Goal: Transaction & Acquisition: Purchase product/service

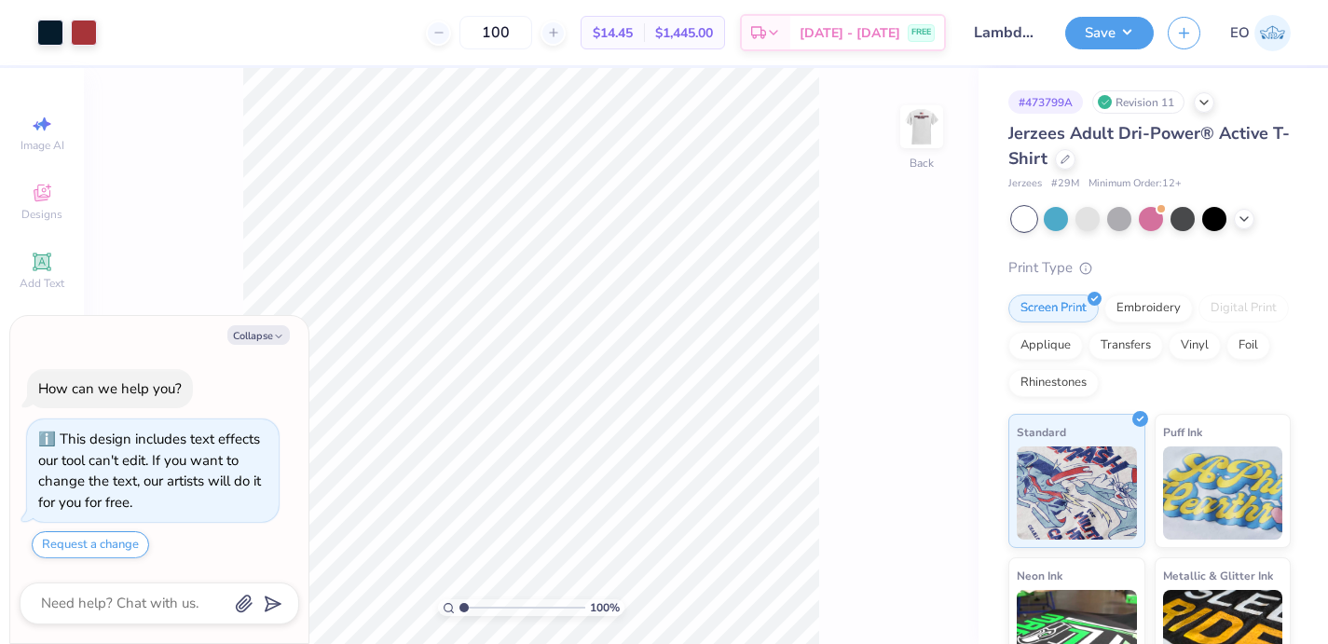
click at [631, 34] on span "$14.45" at bounding box center [613, 33] width 40 height 20
click at [919, 112] on img at bounding box center [922, 126] width 75 height 75
click at [926, 119] on img at bounding box center [922, 126] width 75 height 75
click at [900, 360] on div "100 % Back" at bounding box center [531, 356] width 895 height 576
click at [1061, 156] on icon at bounding box center [1065, 157] width 9 height 9
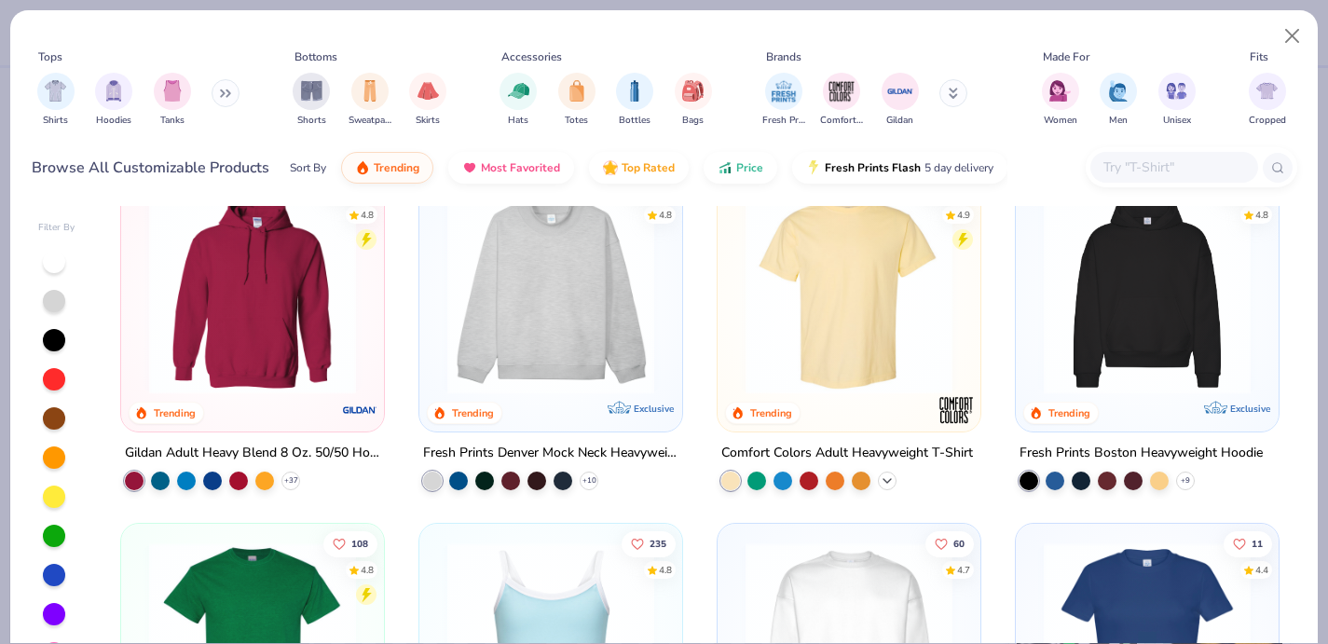
scroll to position [37, 0]
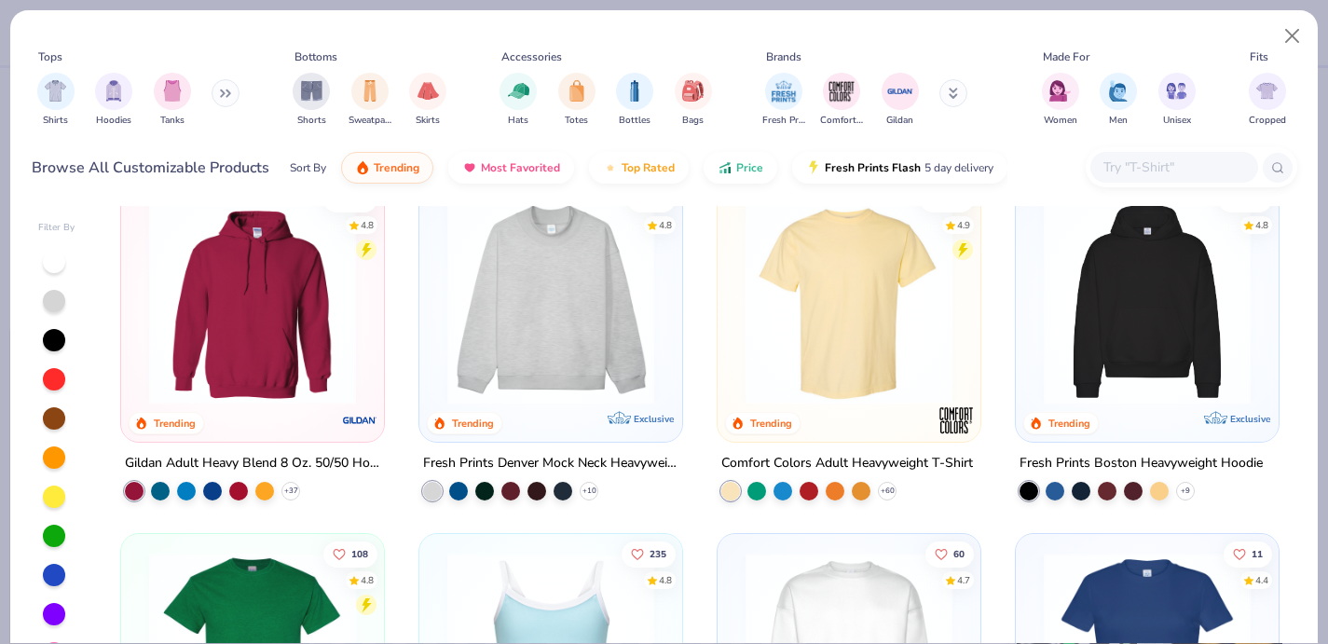
click at [889, 312] on img at bounding box center [849, 301] width 226 height 207
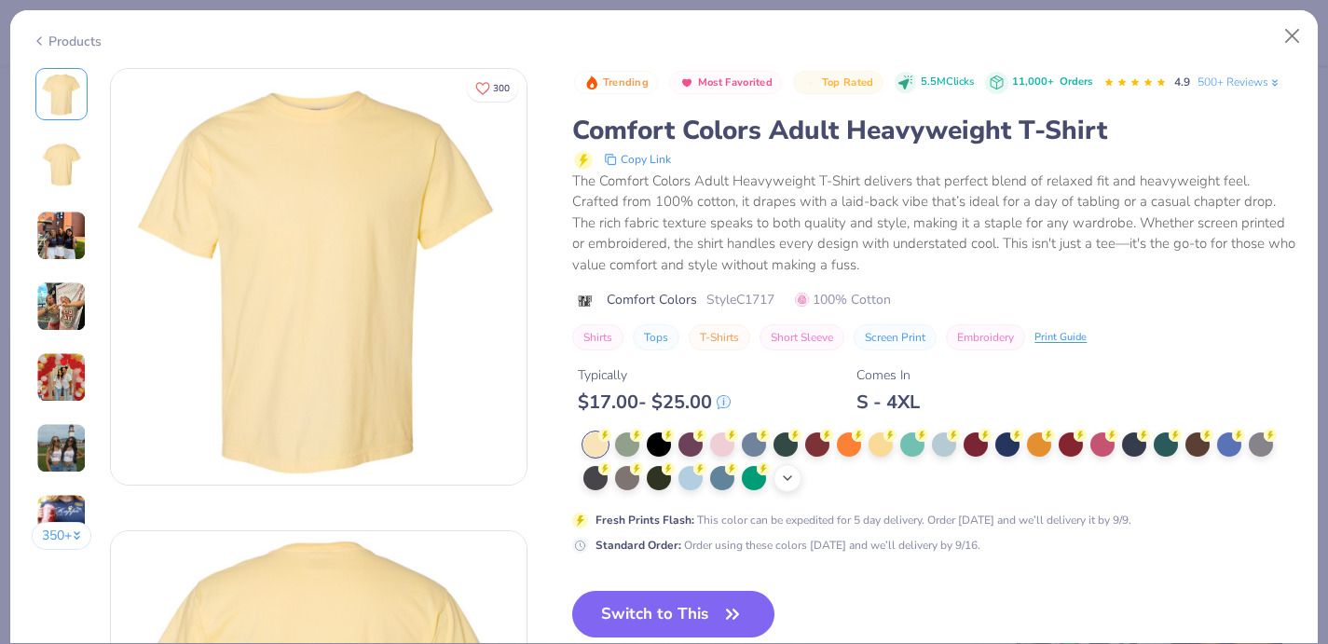
click at [789, 475] on icon at bounding box center [787, 478] width 15 height 15
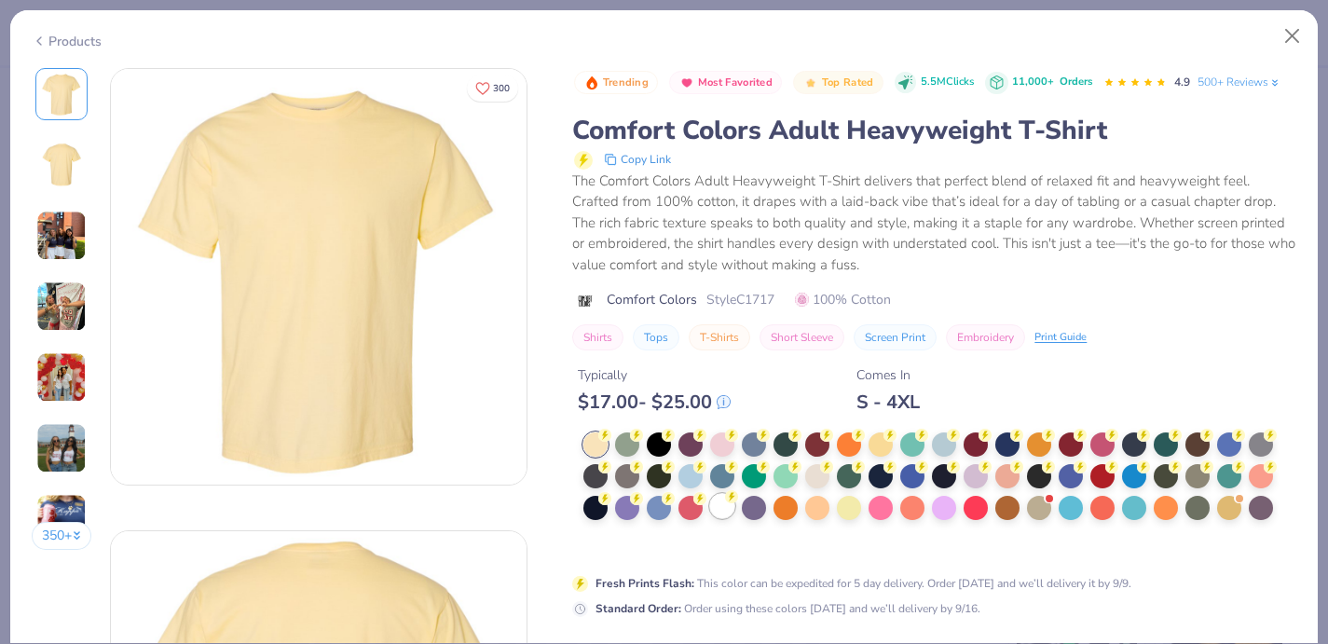
click at [721, 506] on div at bounding box center [722, 506] width 24 height 24
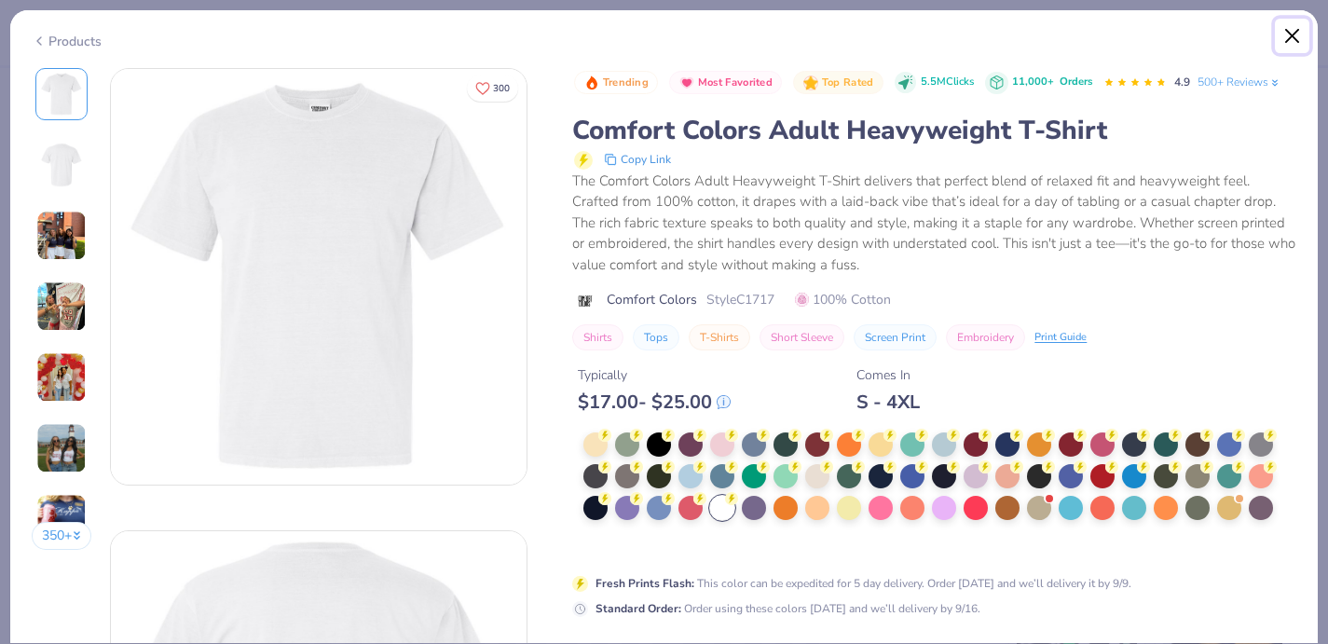
click at [1296, 36] on button "Close" at bounding box center [1292, 36] width 35 height 35
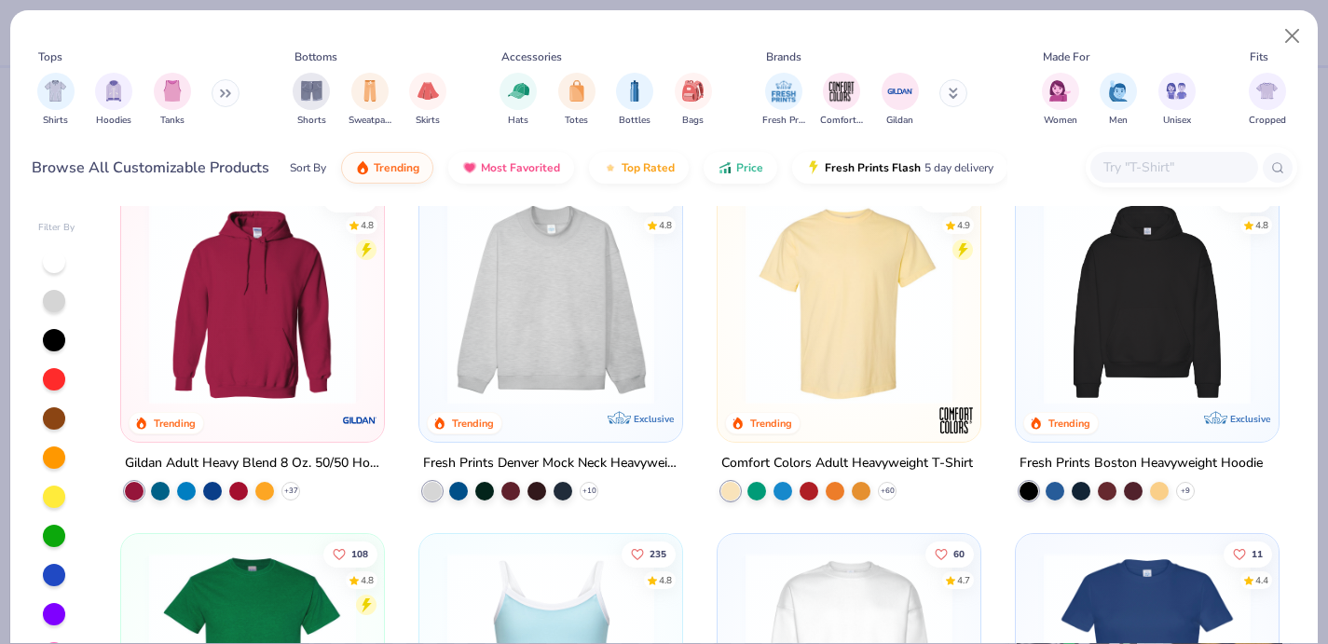
click at [910, 406] on div at bounding box center [849, 305] width 244 height 235
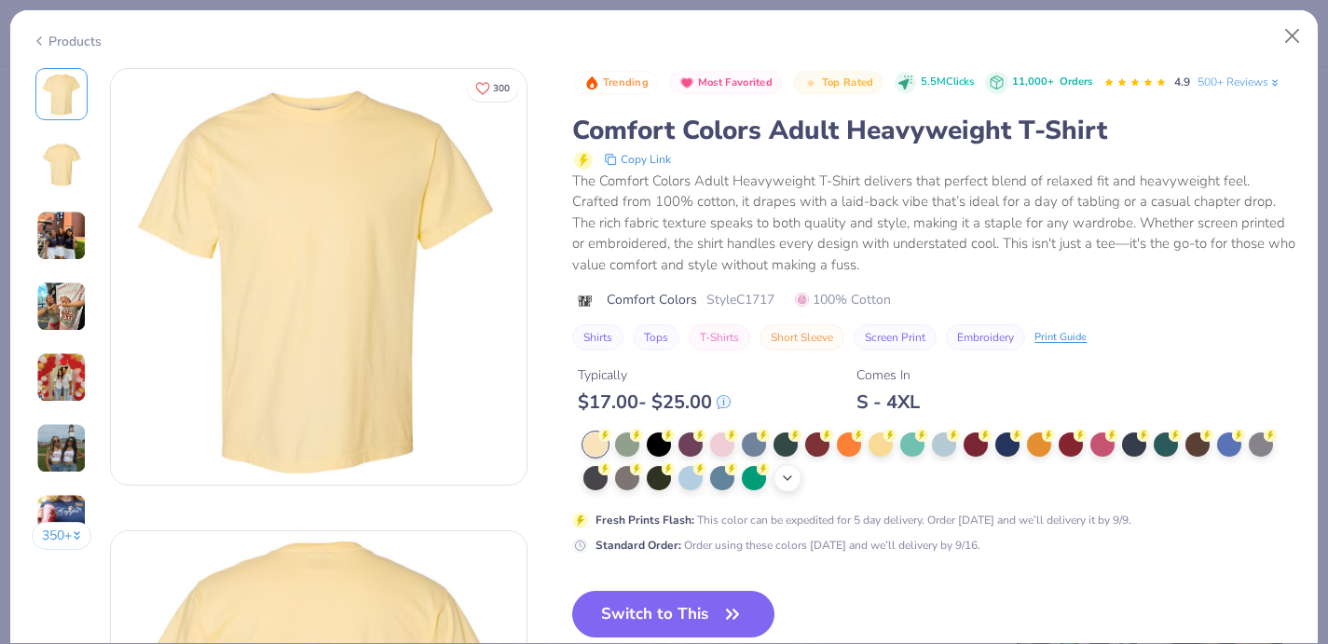
click at [796, 479] on div "+ 38" at bounding box center [788, 478] width 28 height 28
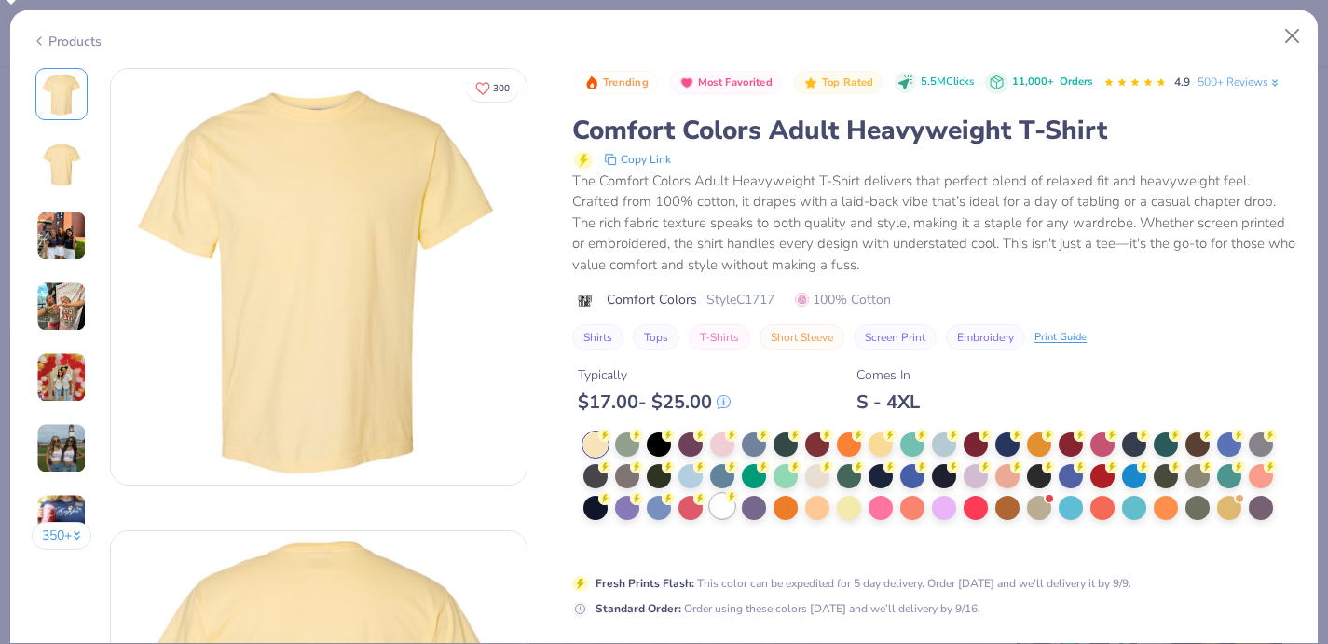
click at [734, 512] on div at bounding box center [722, 506] width 24 height 24
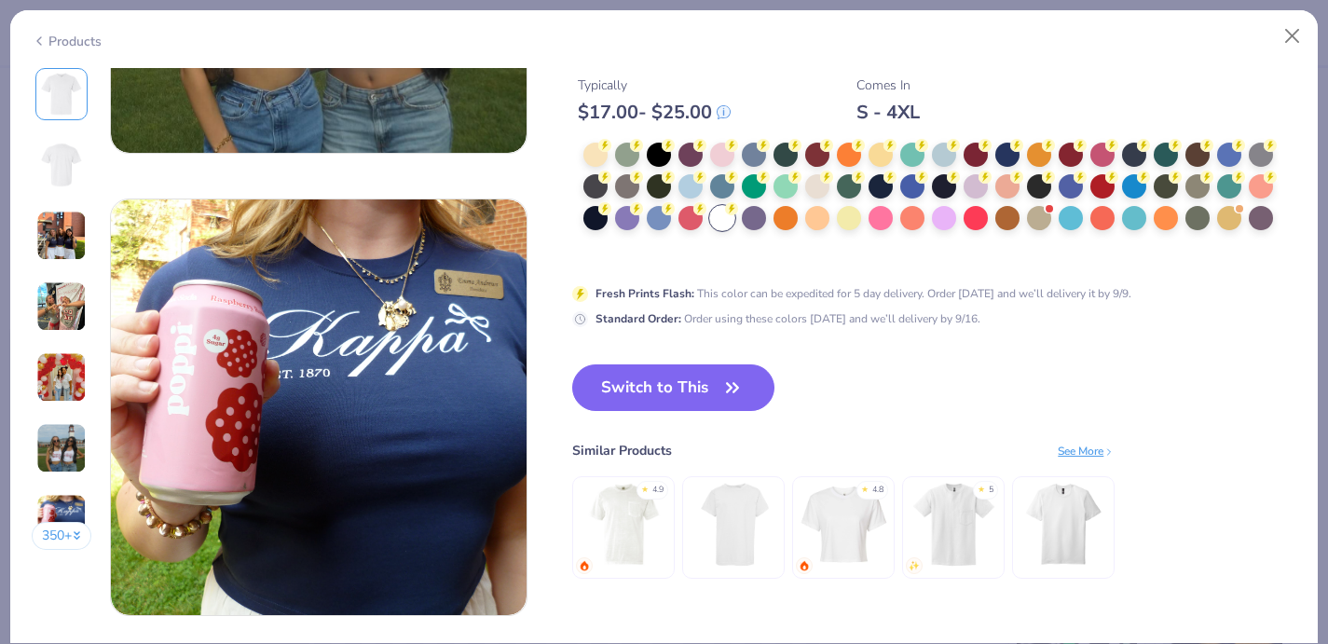
scroll to position [2607, 0]
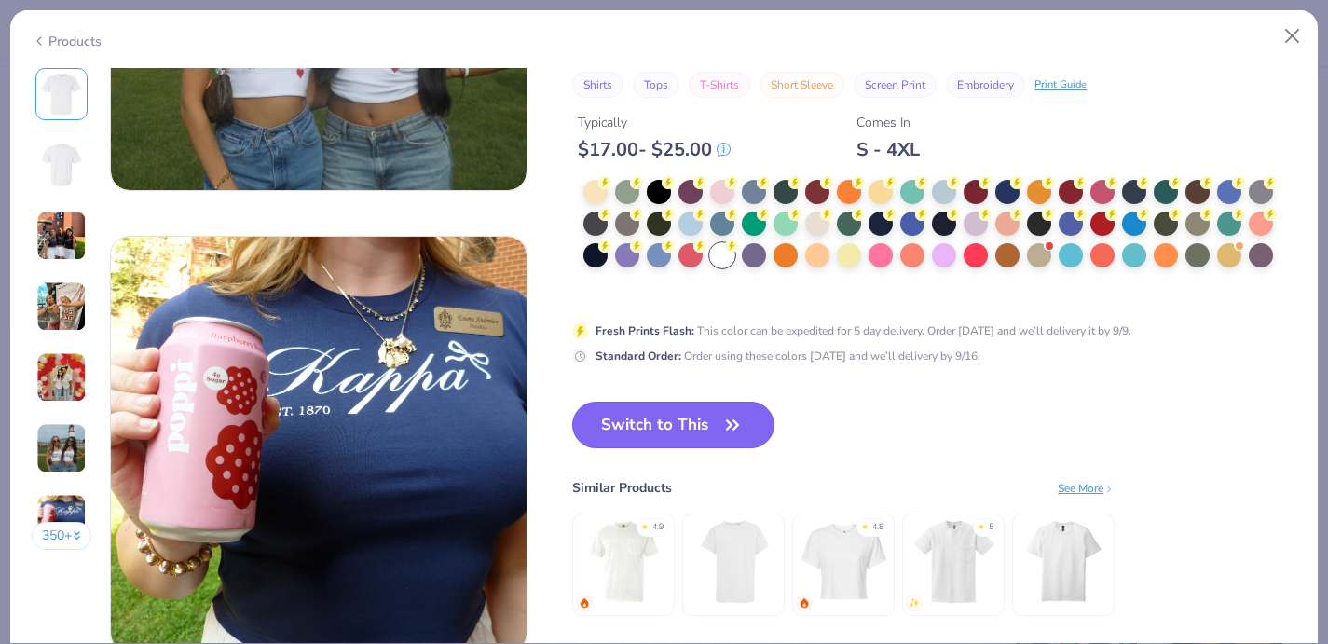
click at [741, 417] on icon "button" at bounding box center [733, 425] width 26 height 26
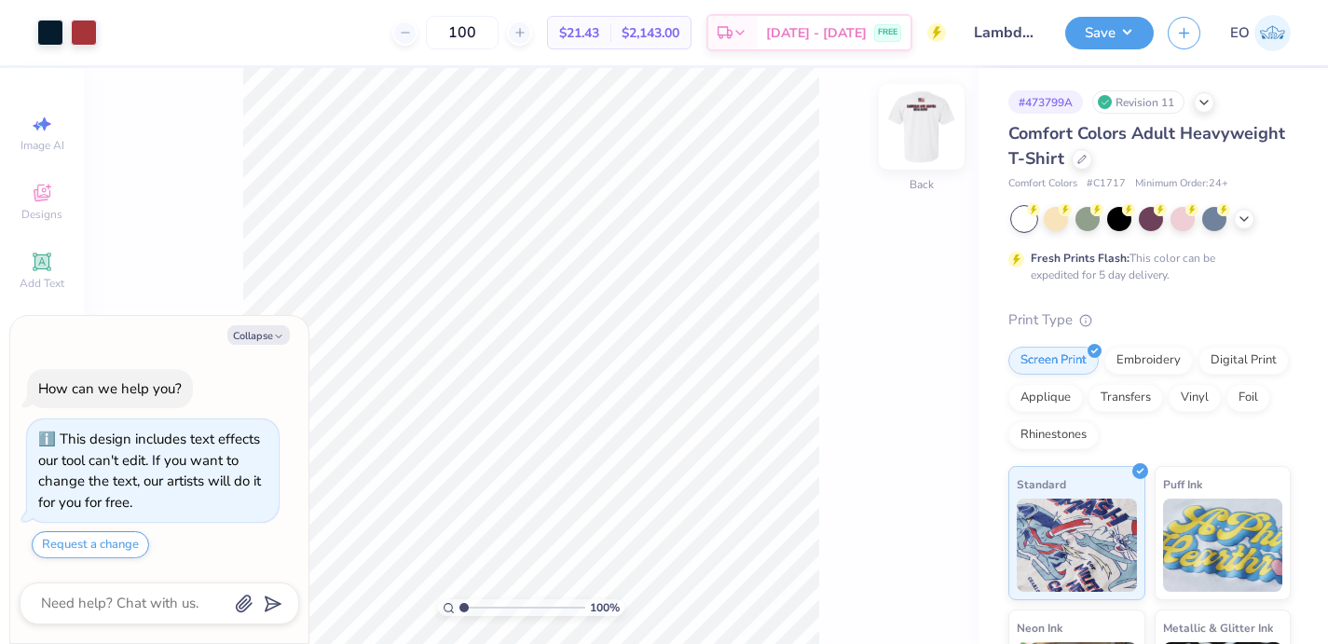
click at [918, 125] on img at bounding box center [922, 126] width 75 height 75
click at [926, 129] on img at bounding box center [922, 126] width 75 height 75
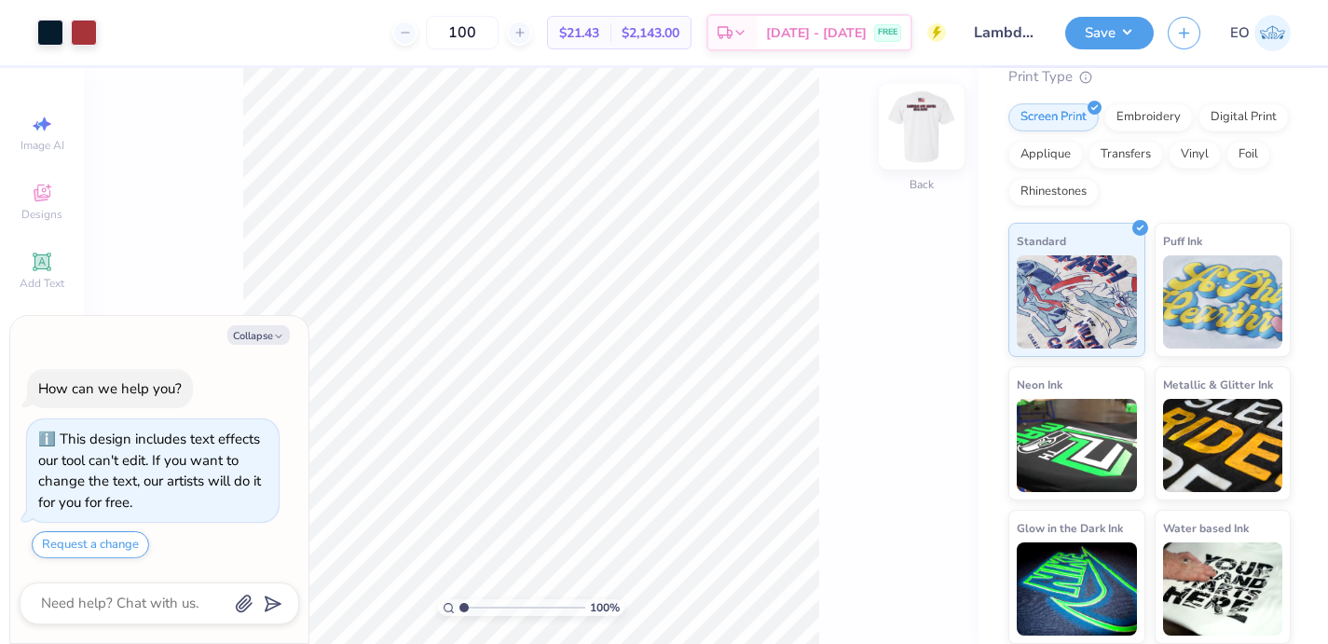
click at [934, 159] on div "Back" at bounding box center [922, 138] width 43 height 66
click at [930, 142] on img at bounding box center [921, 126] width 37 height 37
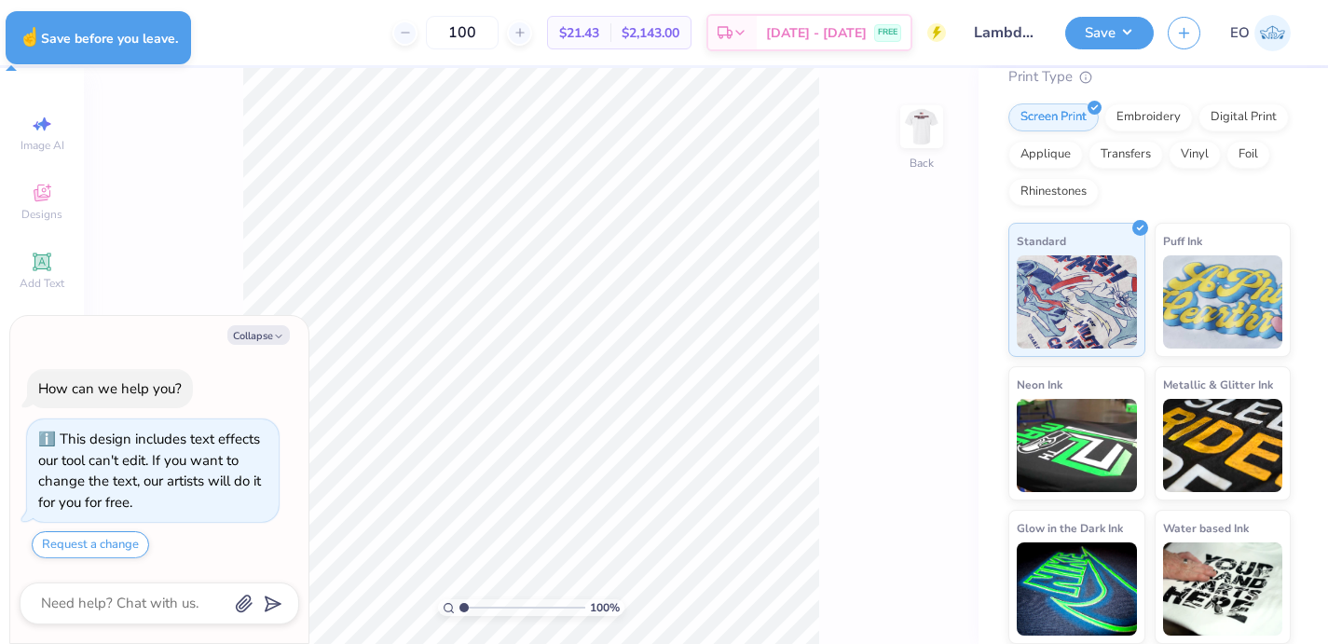
type textarea "x"
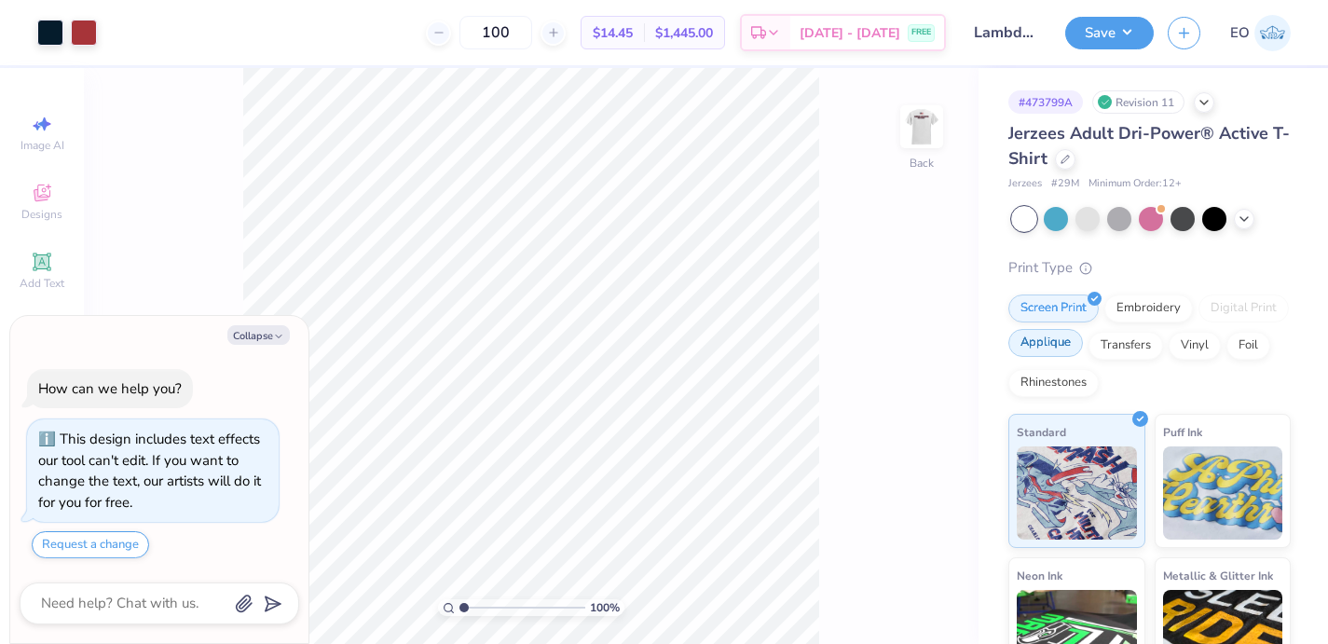
scroll to position [22, 0]
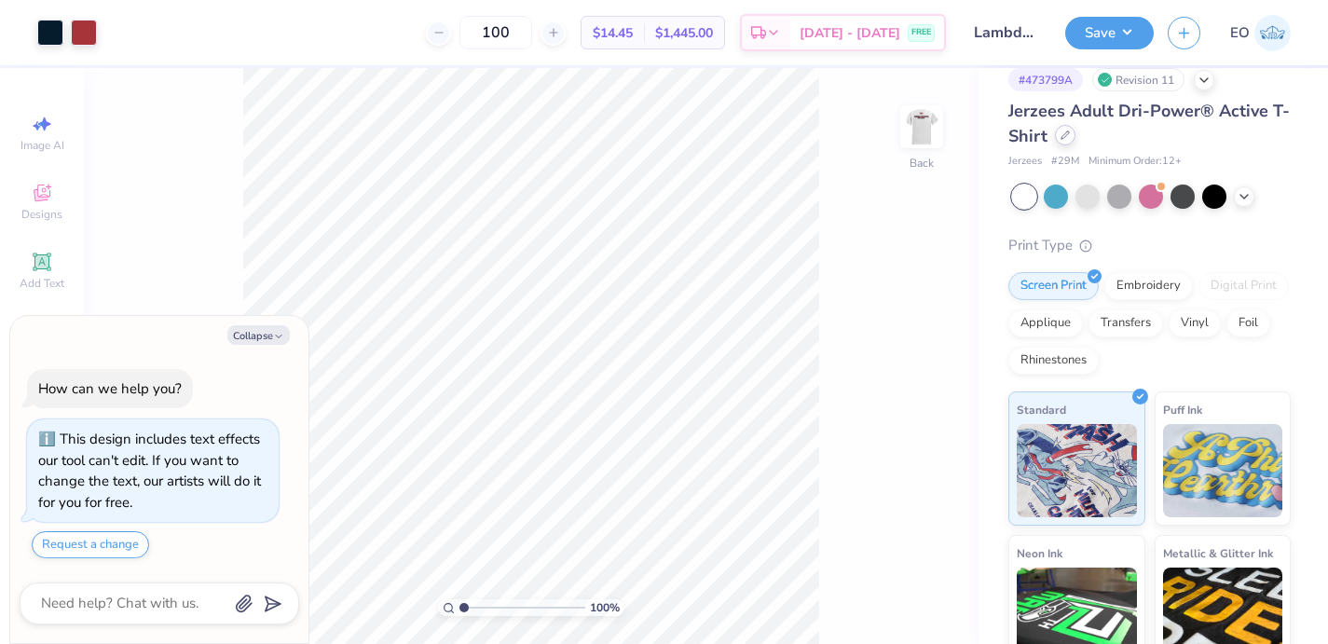
click at [1061, 131] on icon at bounding box center [1065, 135] width 9 height 9
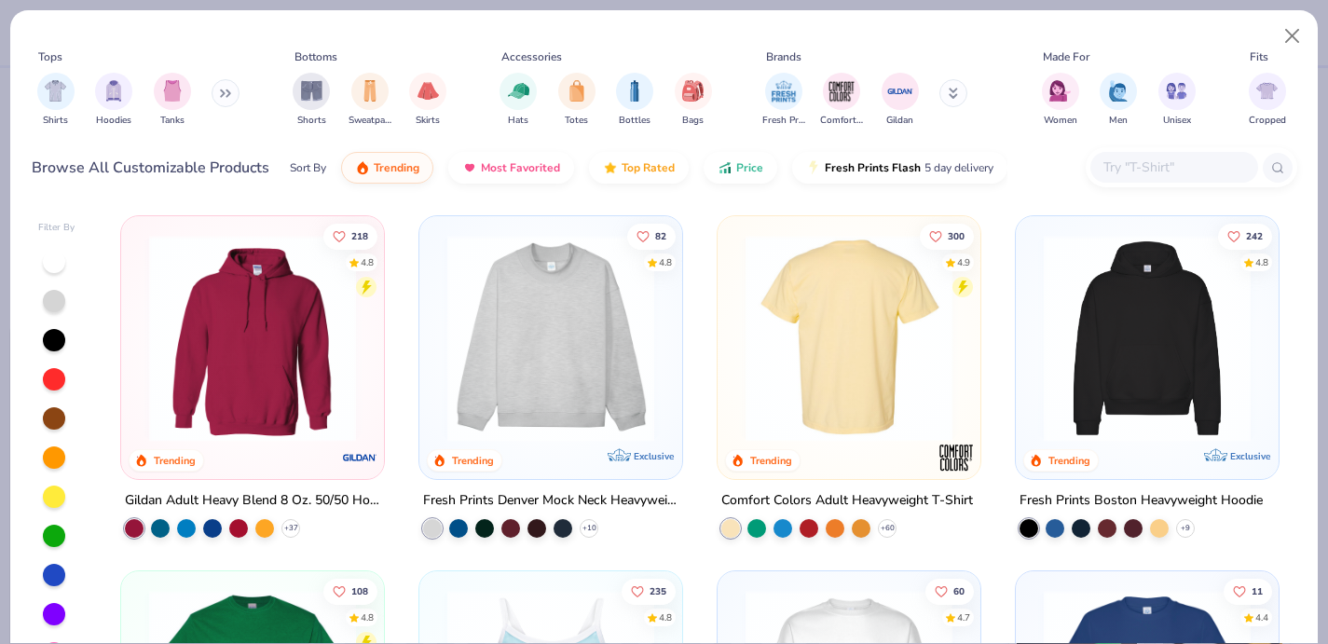
click at [856, 422] on img at bounding box center [849, 338] width 226 height 207
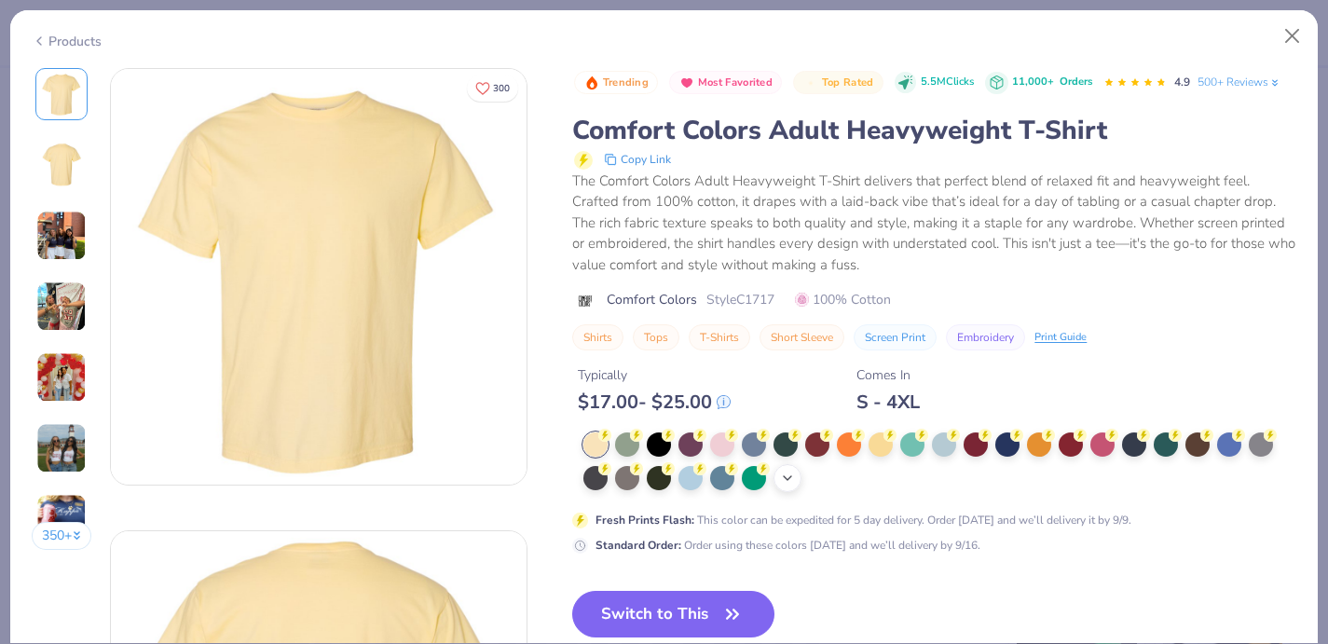
click at [795, 477] on icon at bounding box center [787, 478] width 15 height 15
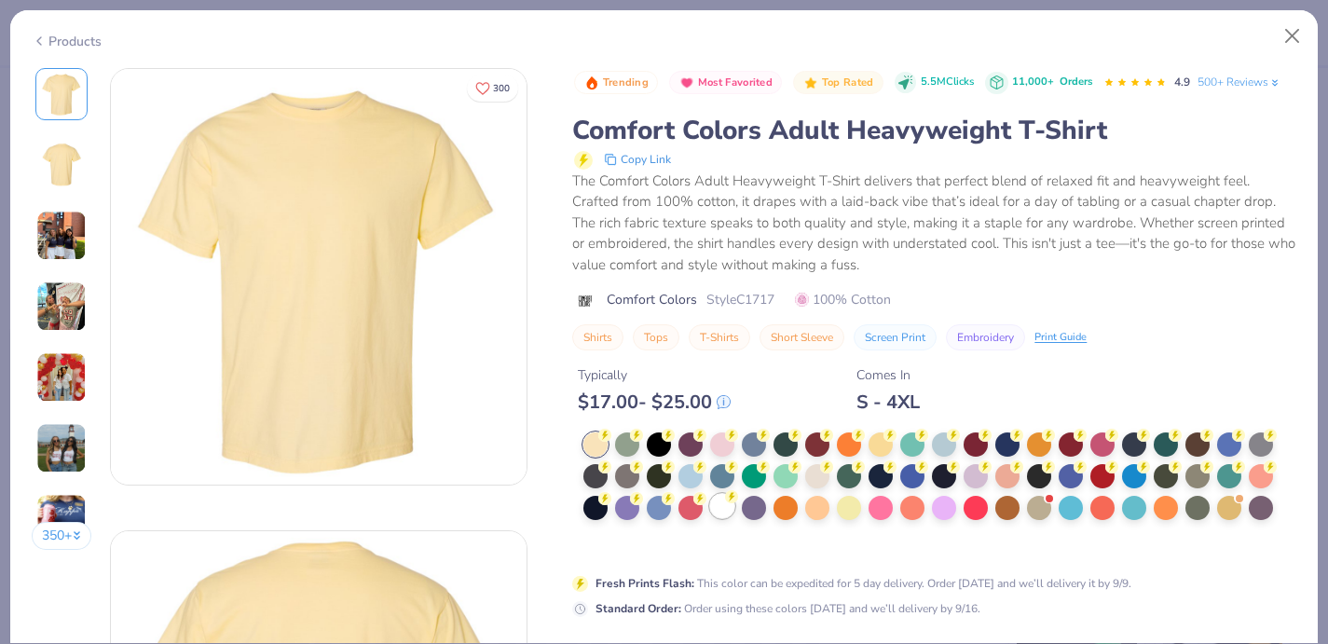
click at [729, 505] on div at bounding box center [722, 506] width 24 height 24
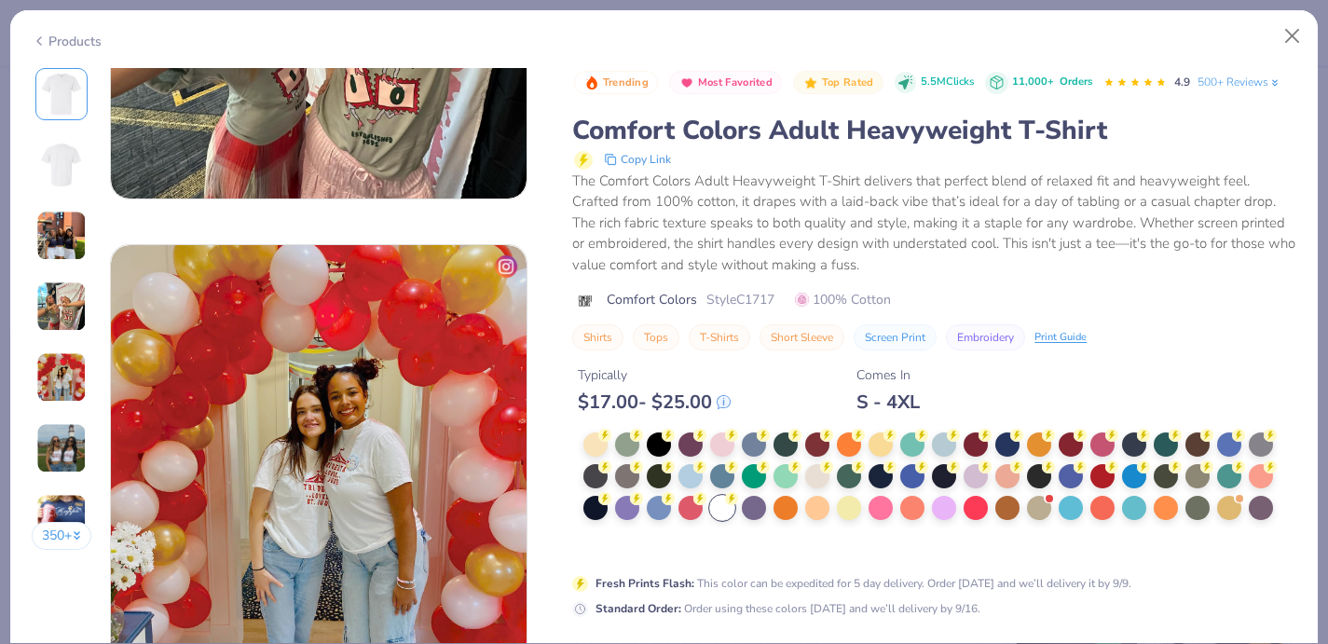
scroll to position [1697, 0]
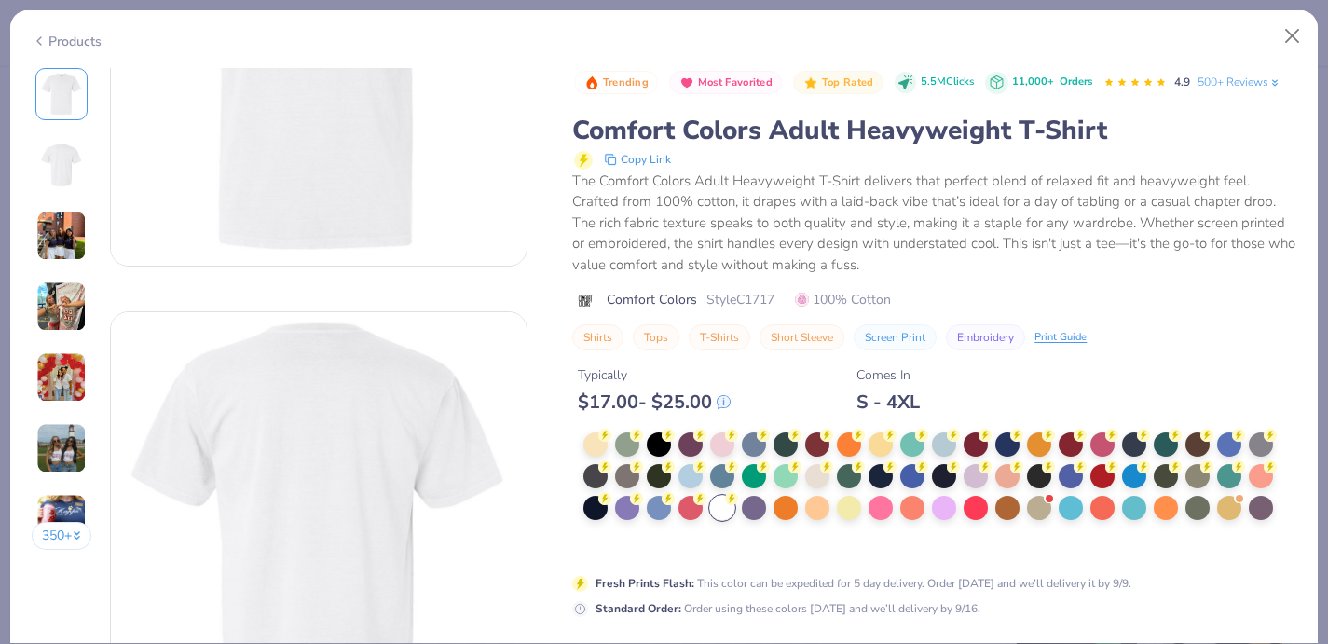
click at [65, 163] on img at bounding box center [61, 165] width 45 height 45
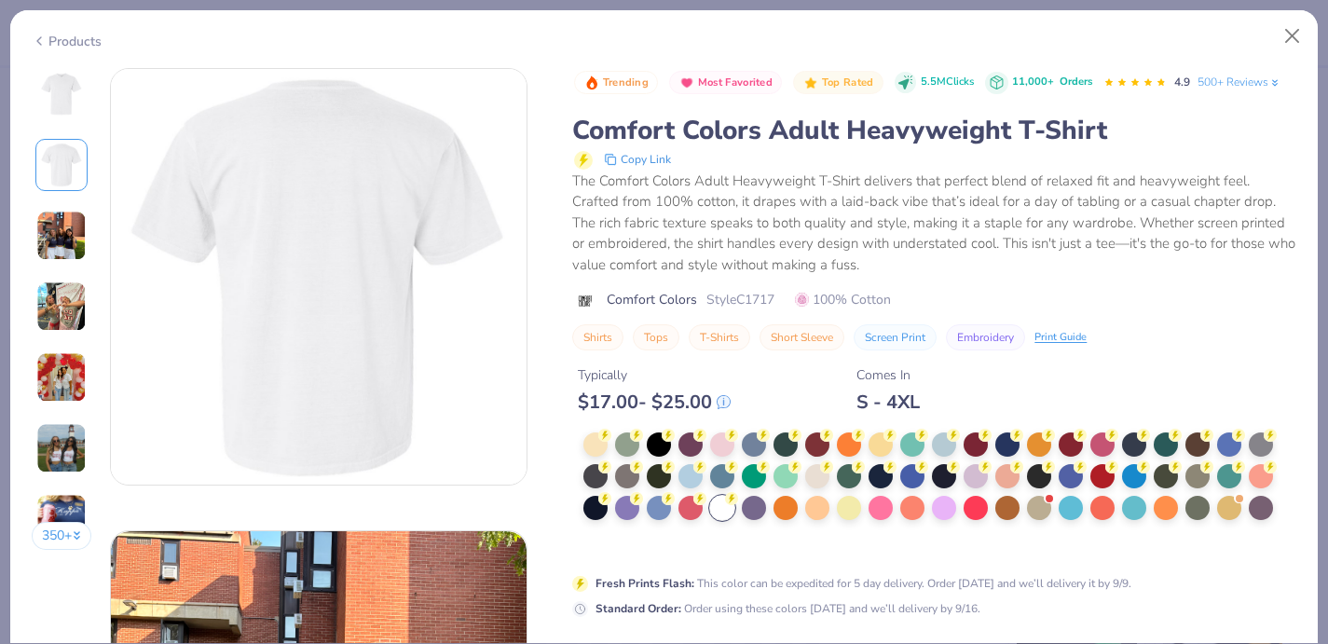
click at [46, 98] on img at bounding box center [61, 94] width 45 height 45
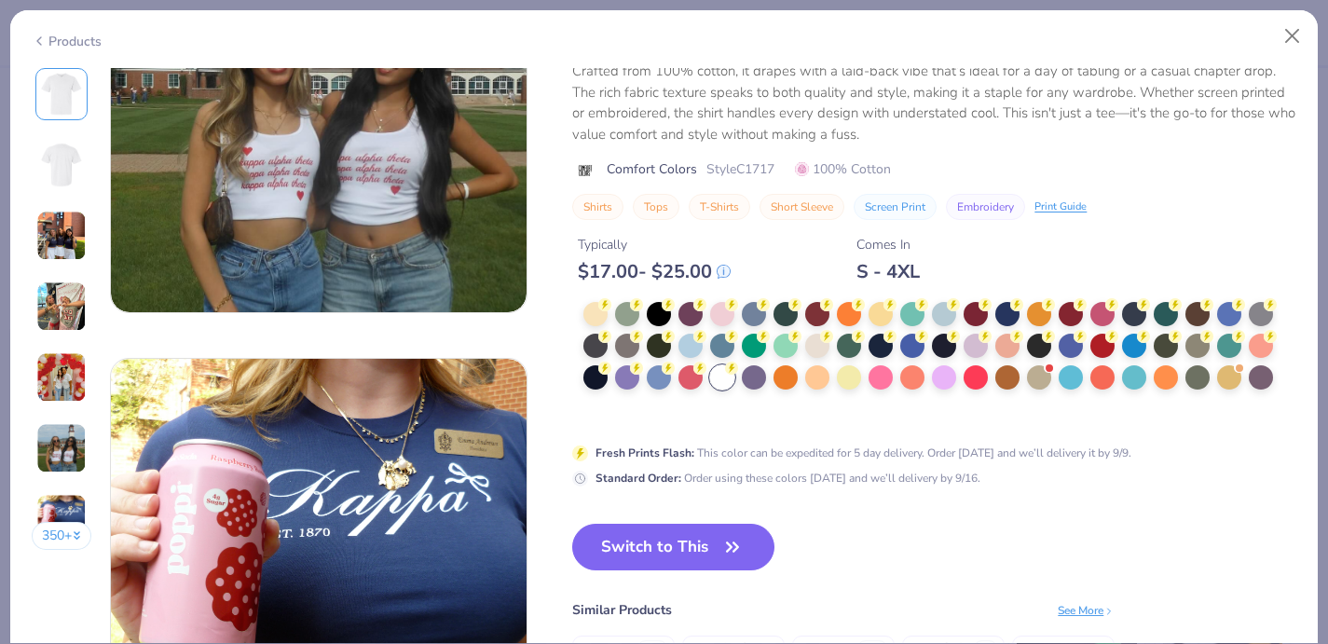
scroll to position [2427, 0]
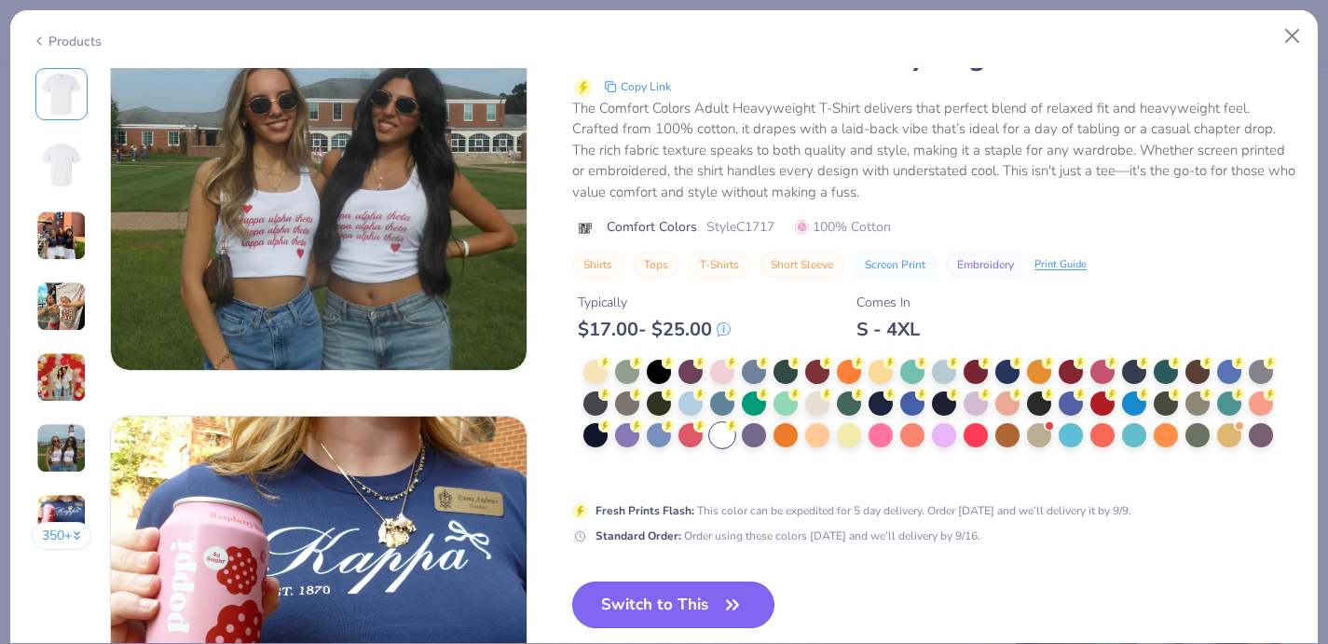
click at [697, 614] on button "Switch to This" at bounding box center [673, 605] width 202 height 47
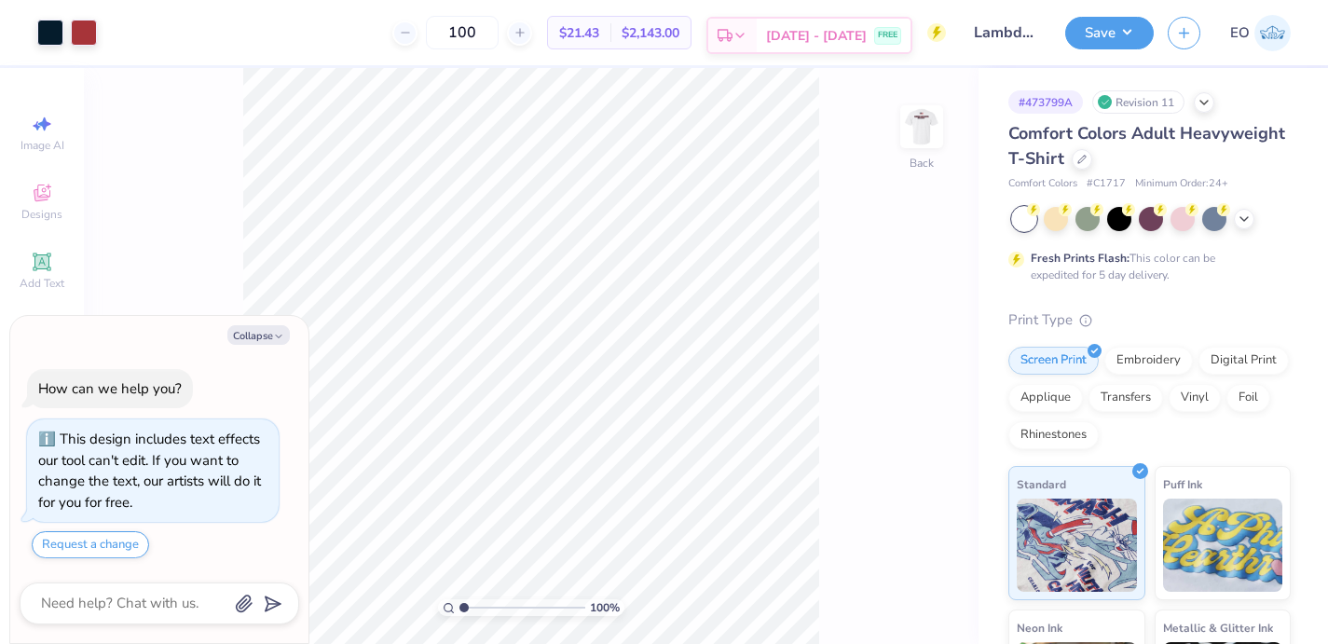
click at [748, 35] on icon at bounding box center [740, 35] width 15 height 15
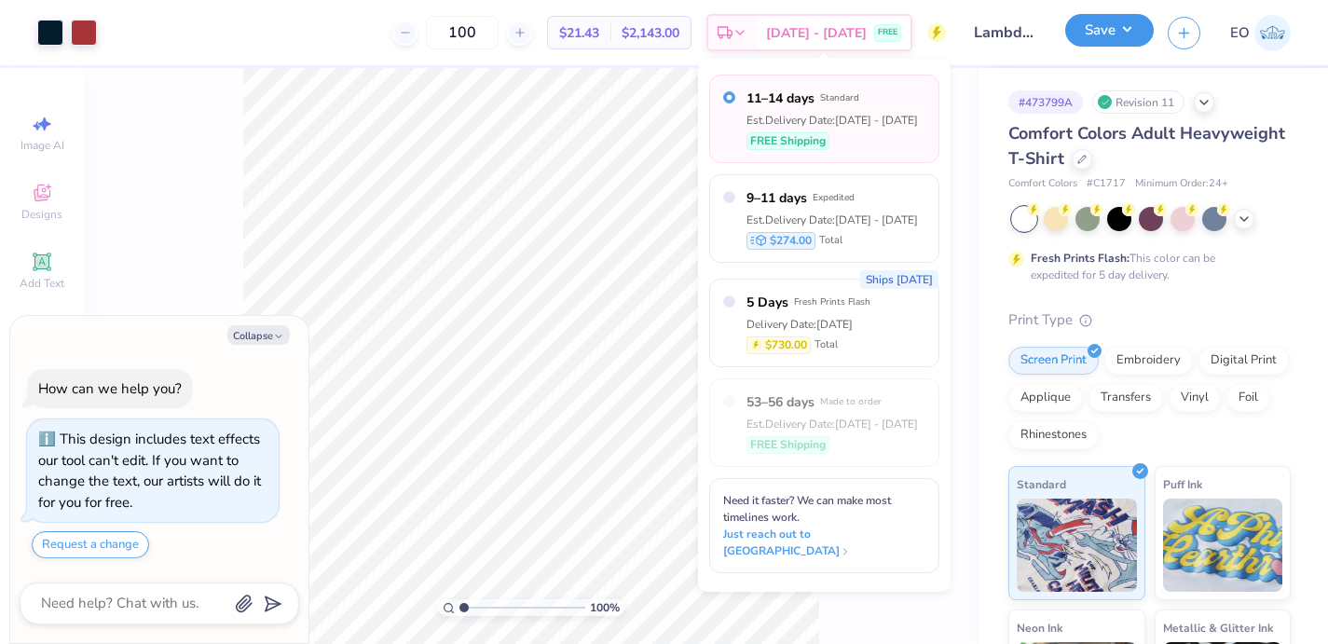
click at [1108, 32] on button "Save" at bounding box center [1110, 30] width 89 height 33
type textarea "x"
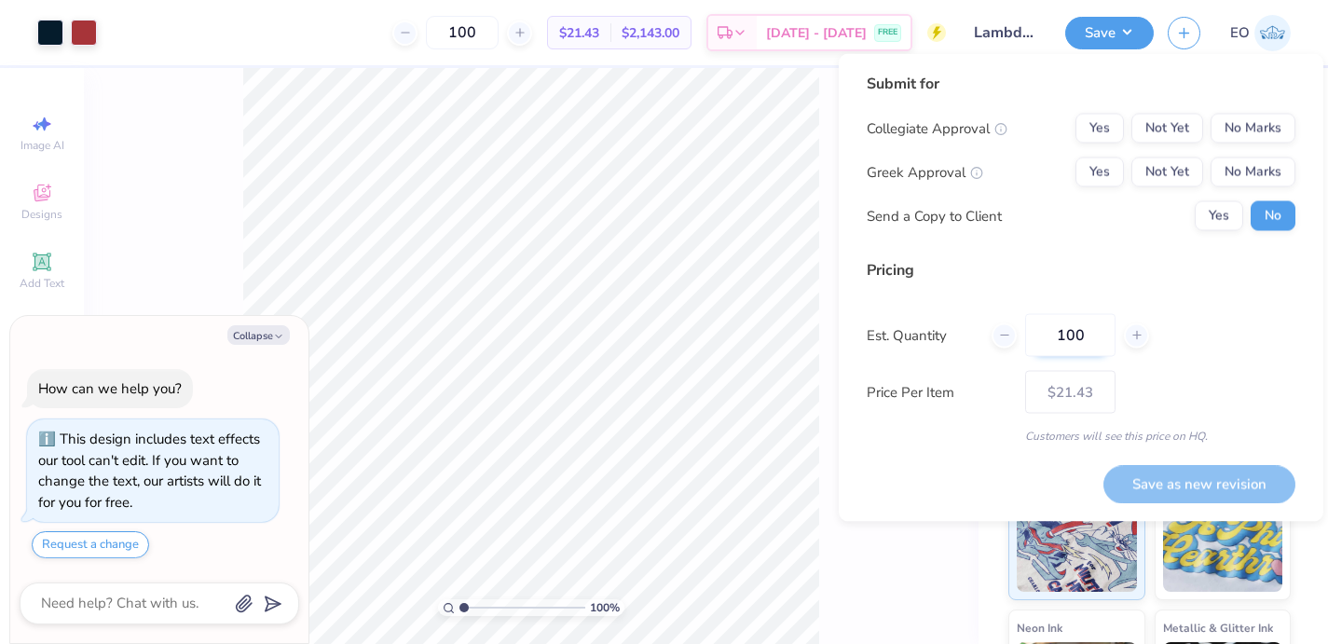
click at [1091, 330] on input "100" at bounding box center [1070, 335] width 90 height 43
type input "1"
type input "0"
type input "060"
type input "60"
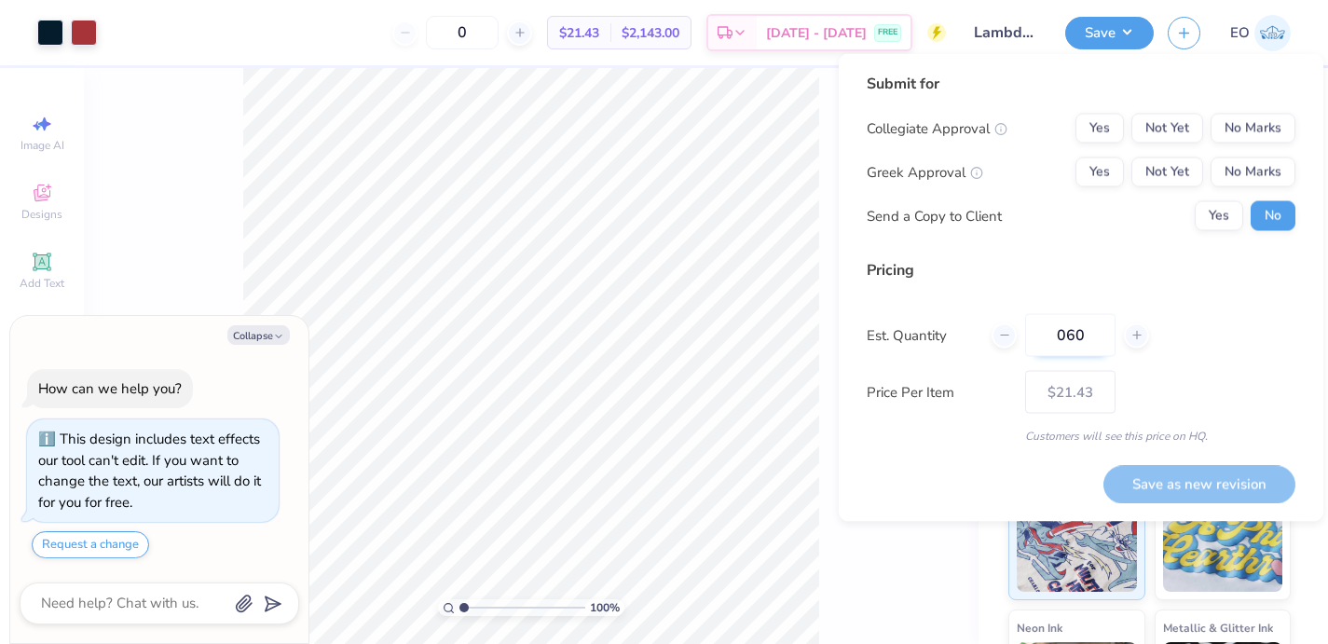
type input "– –"
type input "060"
type input "$23.53"
click at [1067, 337] on input "060" at bounding box center [1070, 335] width 90 height 43
type input "60"
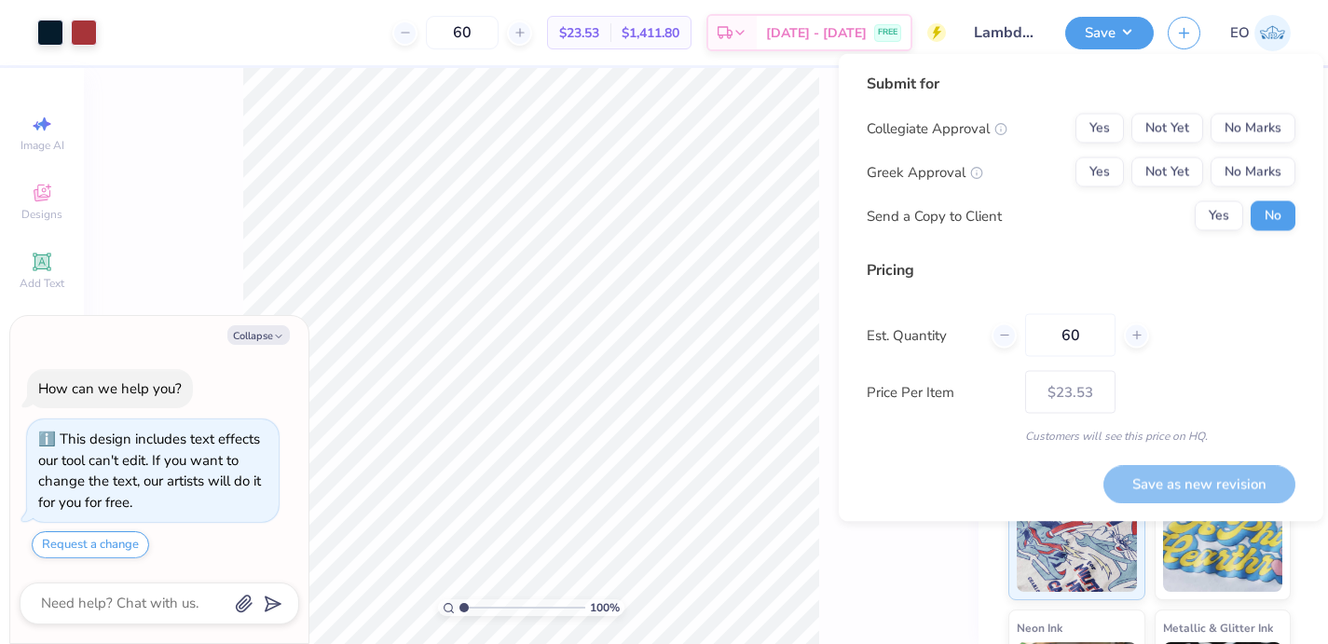
click at [673, 27] on span "$1,411.80" at bounding box center [651, 33] width 58 height 20
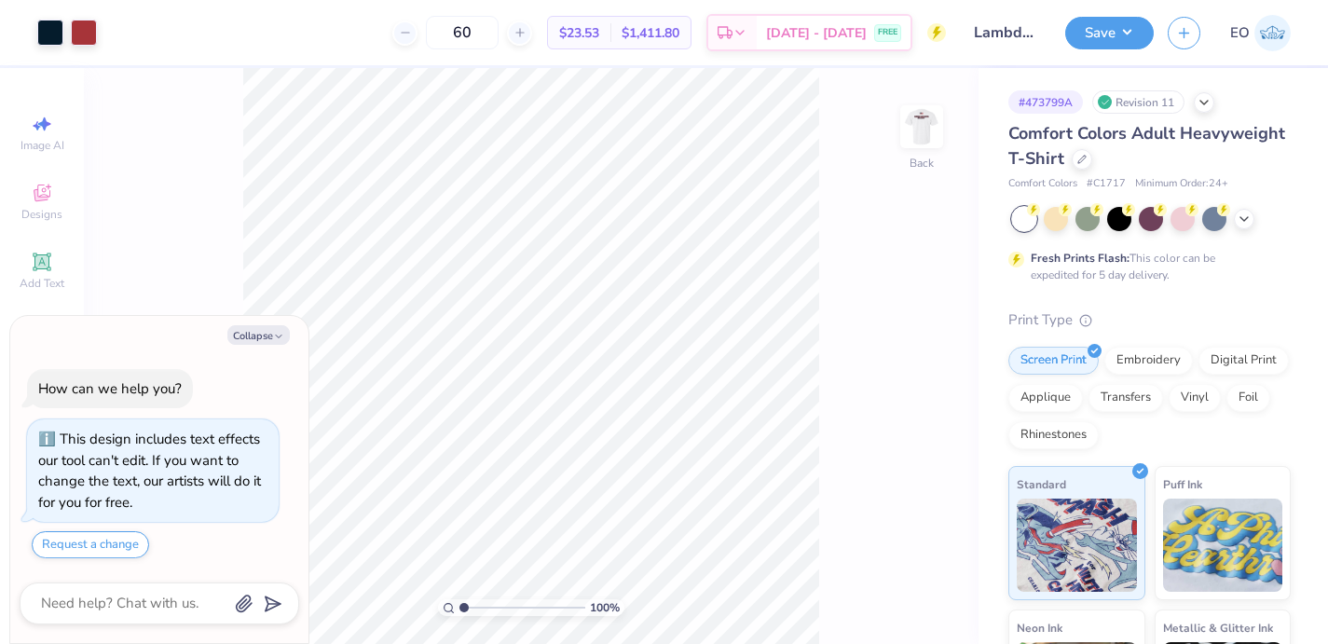
click at [667, 30] on span "$1,411.80" at bounding box center [651, 33] width 58 height 20
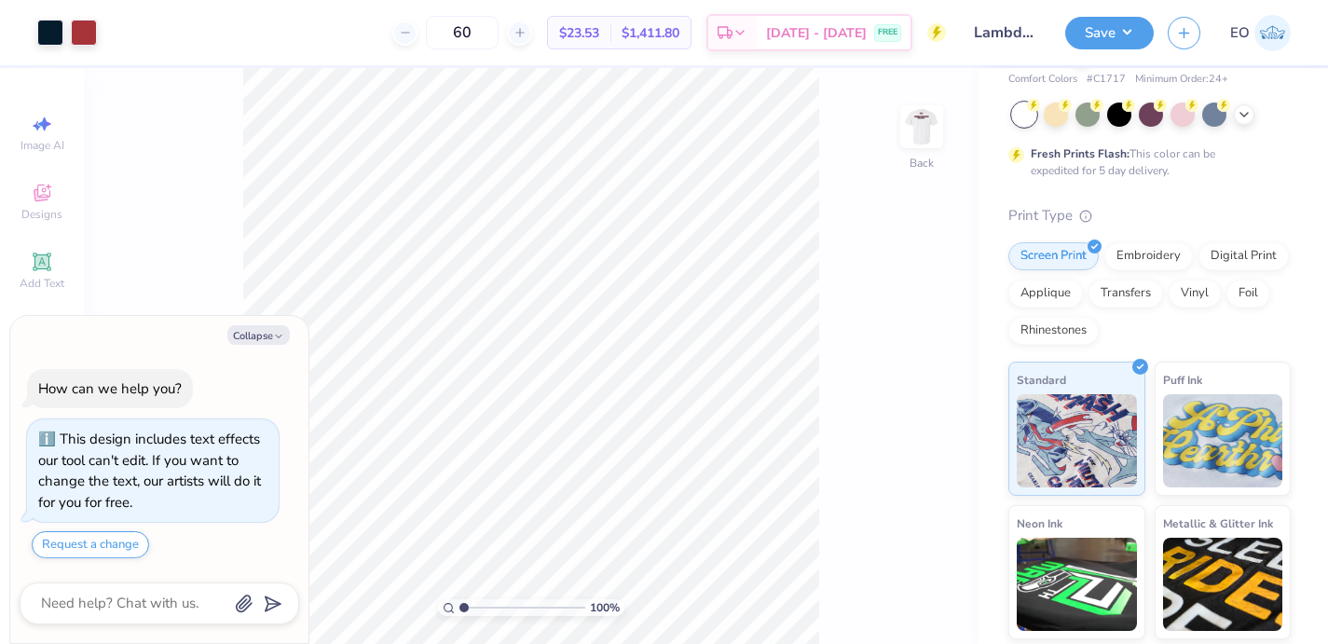
scroll to position [243, 0]
